Goal: Task Accomplishment & Management: Manage account settings

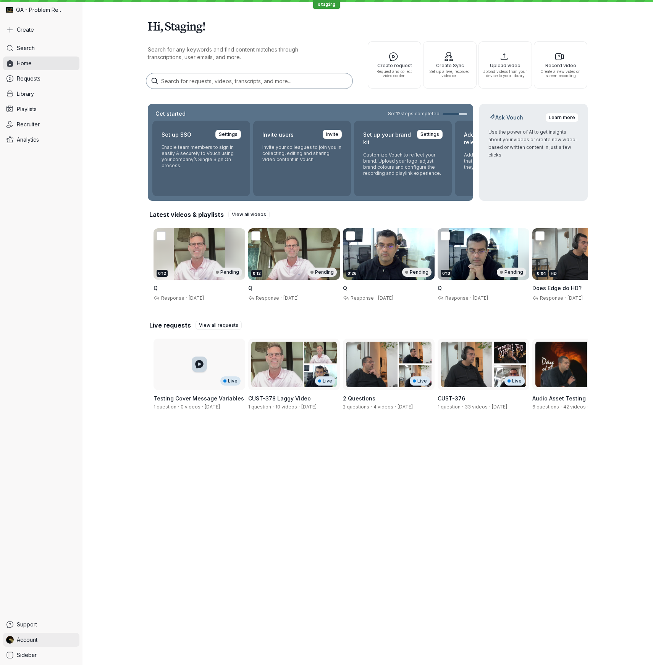
click at [50, 637] on link "Account" at bounding box center [41, 640] width 76 height 14
click at [126, 636] on span "Sign Out" at bounding box center [127, 639] width 76 height 8
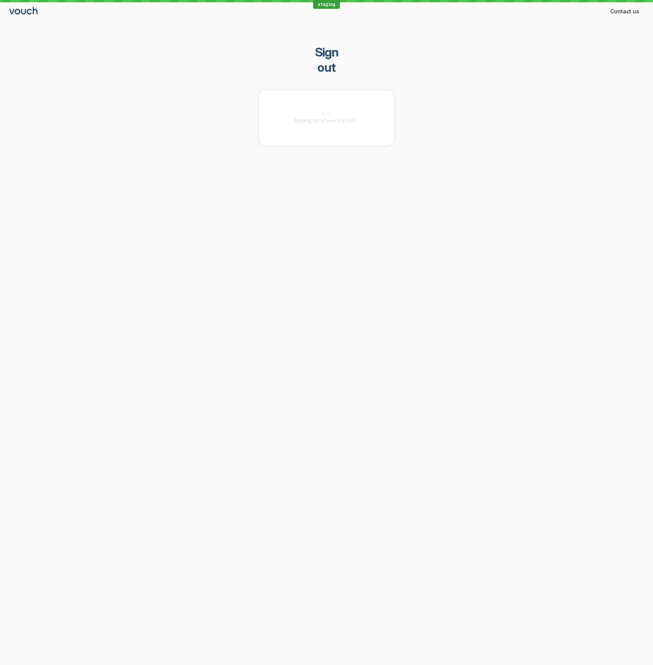
click at [316, 594] on div "staging Contact us Contact Sign out Signing out of your account..." at bounding box center [326, 332] width 653 height 665
